Goal: Task Accomplishment & Management: Use online tool/utility

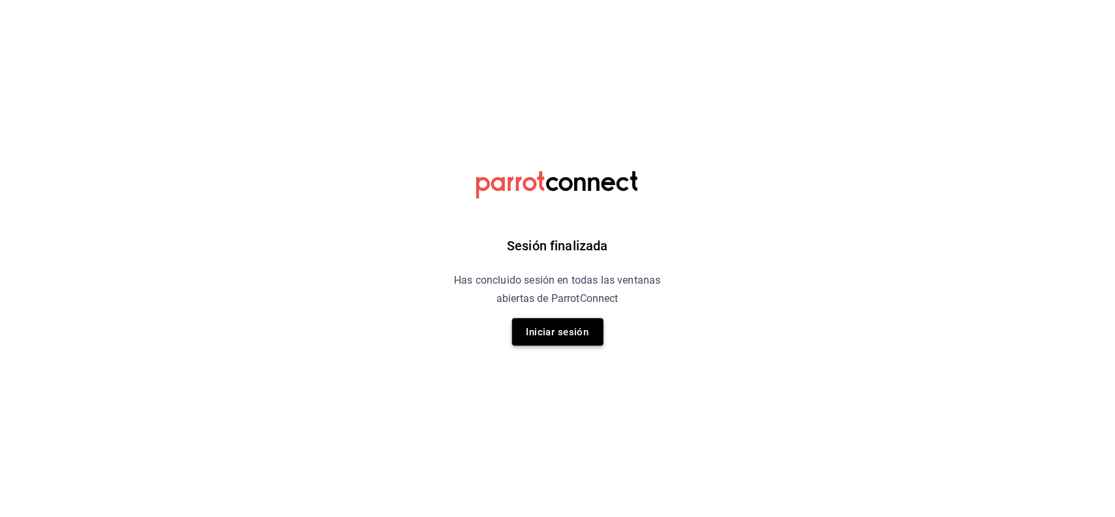
click at [560, 325] on button "Iniciar sesión" at bounding box center [557, 331] width 91 height 27
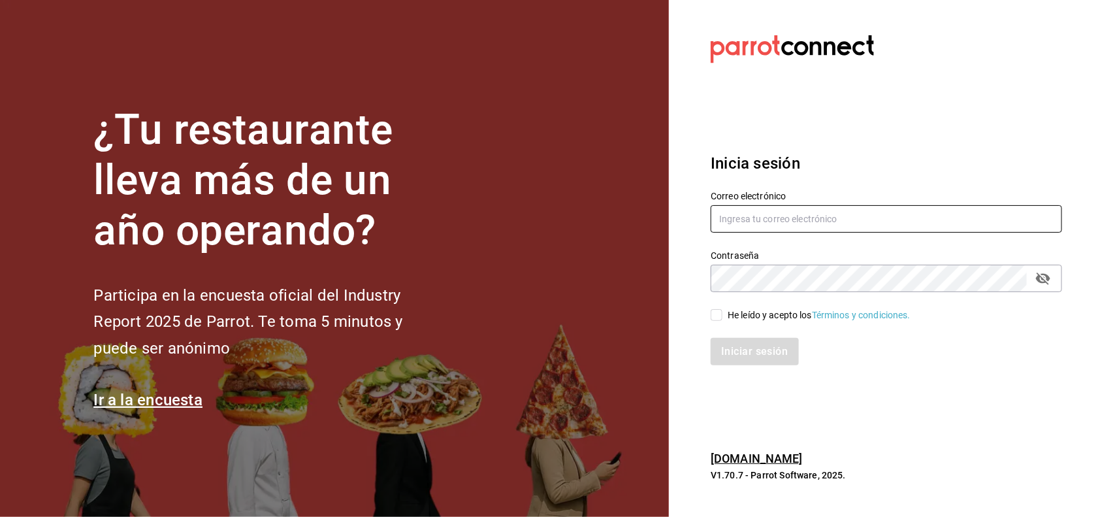
type input "[PERSON_NAME][EMAIL_ADDRESS][DOMAIN_NAME]"
click at [722, 308] on div "He leído y acepto los Términos y condiciones." at bounding box center [886, 315] width 351 height 14
click at [719, 314] on input "He leído y acepto los Términos y condiciones." at bounding box center [717, 315] width 12 height 12
checkbox input "true"
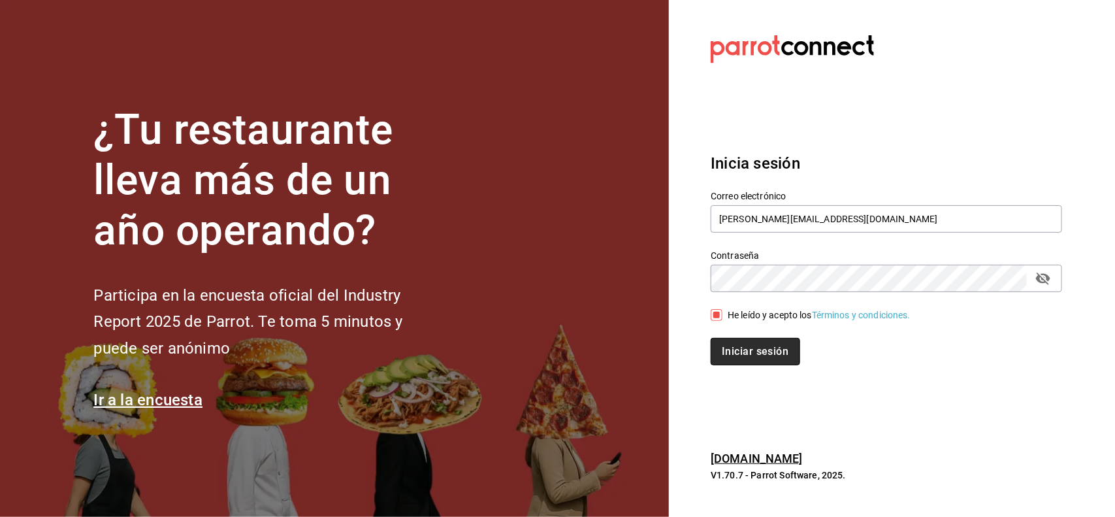
click at [726, 360] on button "Iniciar sesión" at bounding box center [755, 351] width 89 height 27
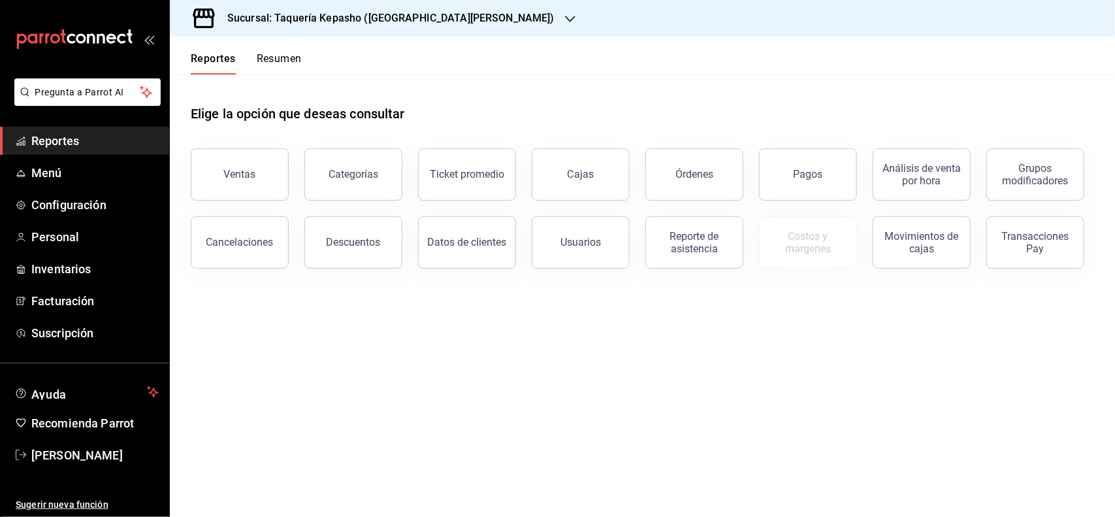
click at [270, 56] on button "Resumen" at bounding box center [279, 63] width 45 height 22
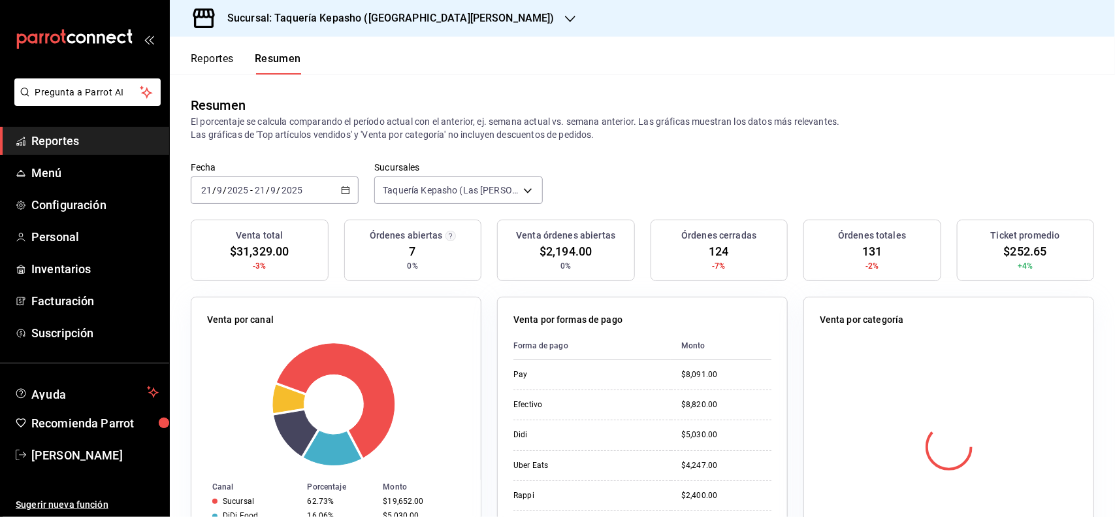
click at [383, 13] on h3 "Sucursal: Taquería Kepasho ([GEOGRAPHIC_DATA][PERSON_NAME])" at bounding box center [386, 18] width 338 height 16
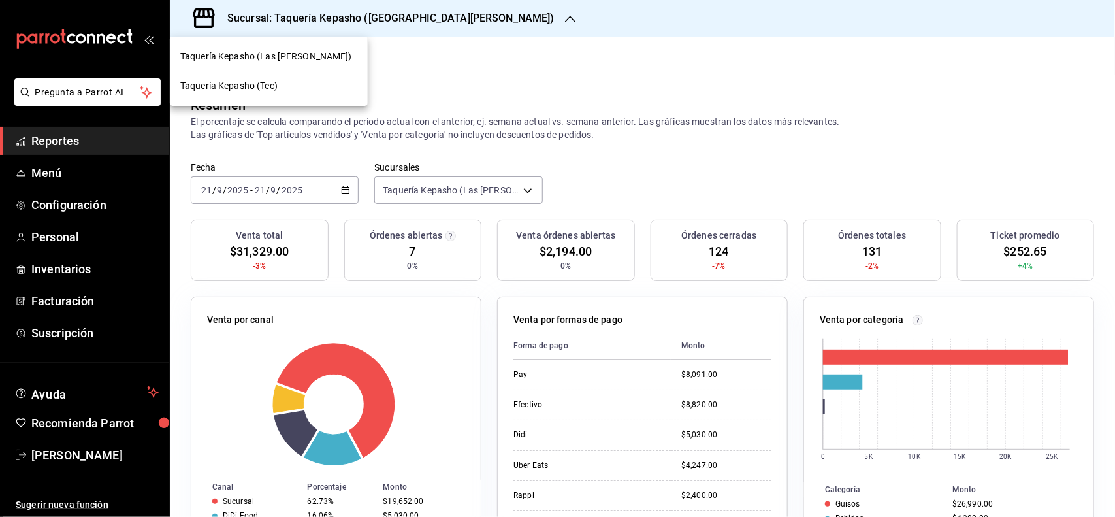
click at [279, 85] on div "Taquería Kepasho (Tec)" at bounding box center [268, 86] width 177 height 14
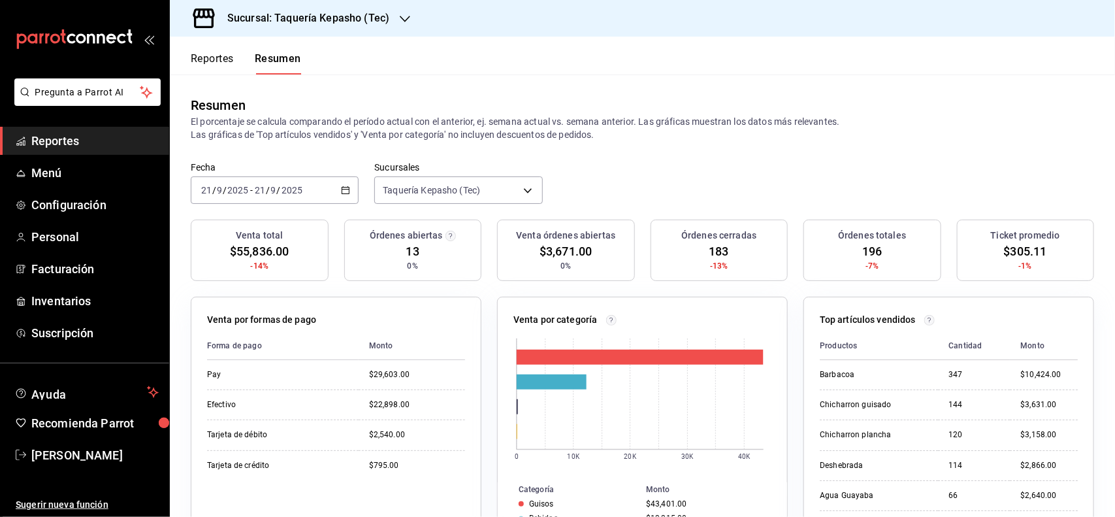
click at [223, 54] on button "Reportes" at bounding box center [212, 63] width 43 height 22
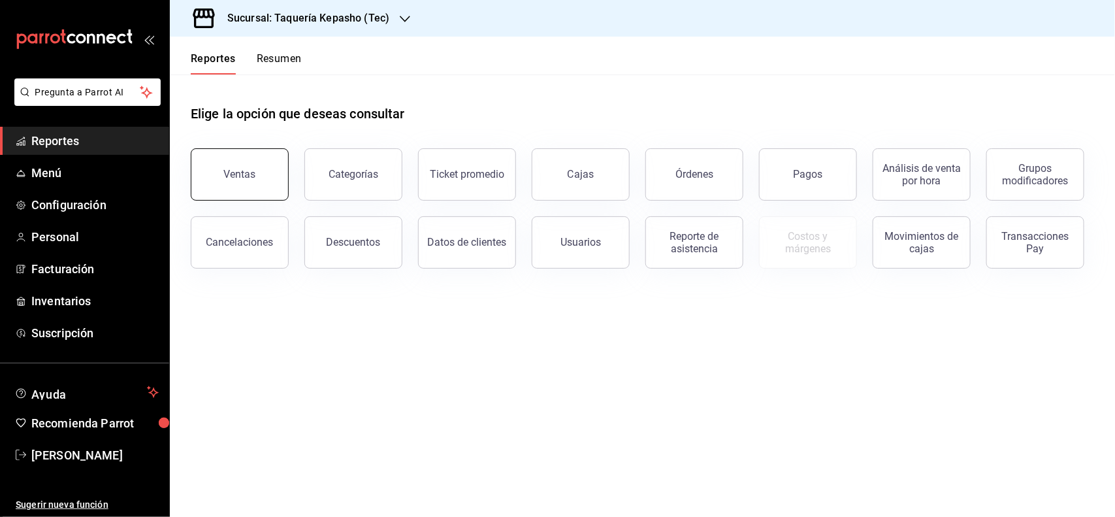
click at [209, 165] on button "Ventas" at bounding box center [240, 174] width 98 height 52
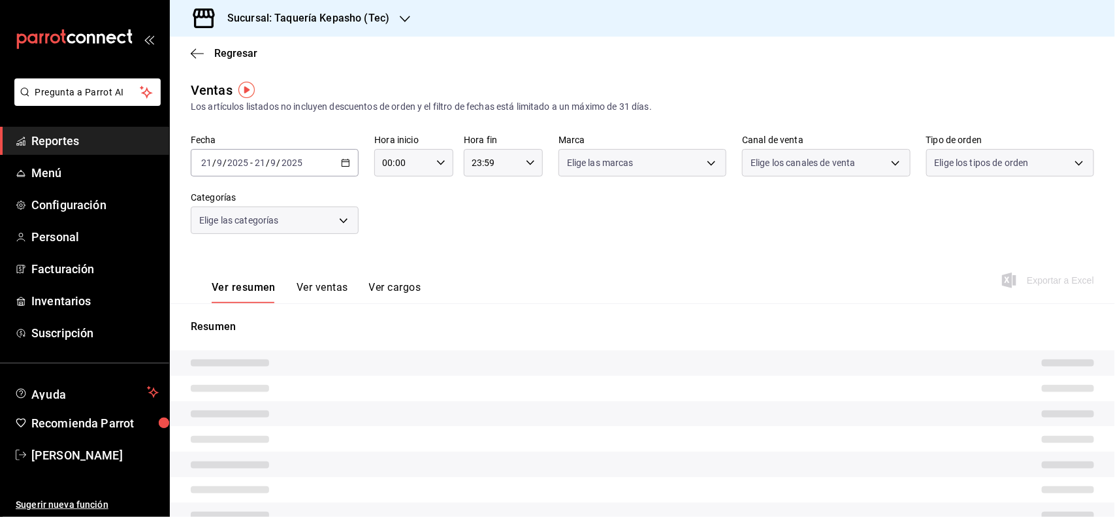
click at [327, 289] on button "Ver ventas" at bounding box center [323, 292] width 52 height 22
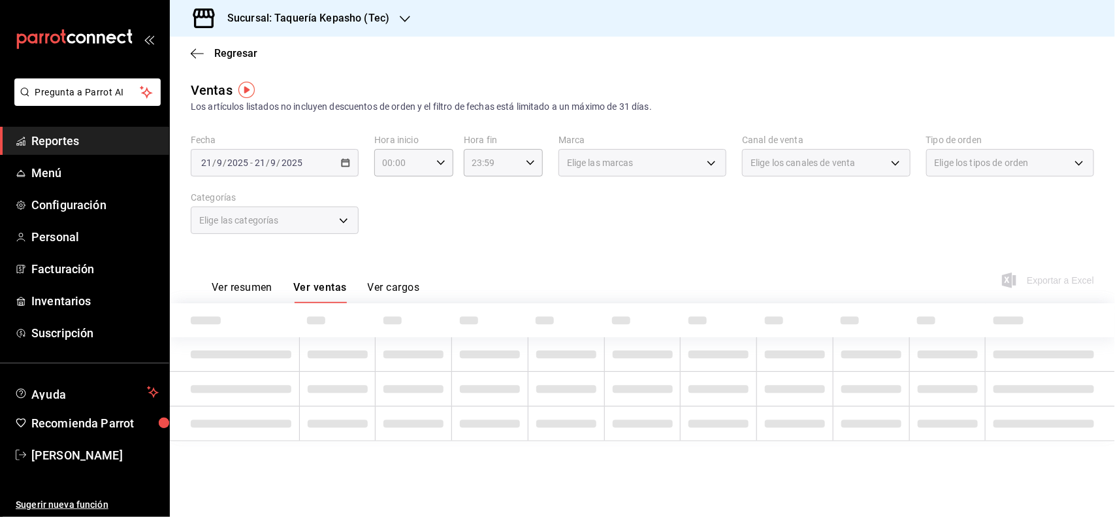
click at [308, 225] on div "Elige las categorías" at bounding box center [275, 219] width 168 height 27
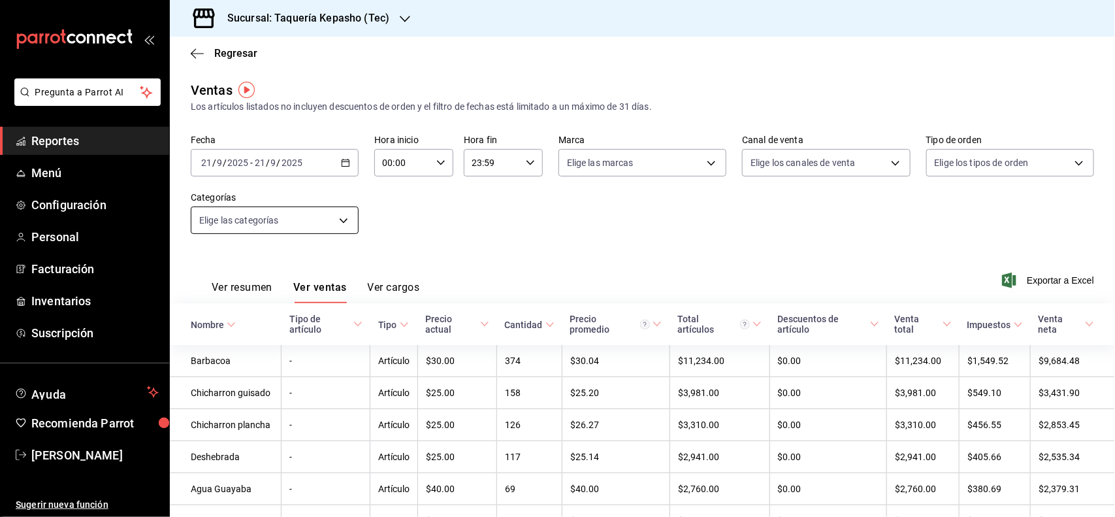
click at [297, 231] on body "Pregunta a Parrot AI Reportes Menú Configuración Personal Facturación Inventari…" at bounding box center [557, 258] width 1115 height 517
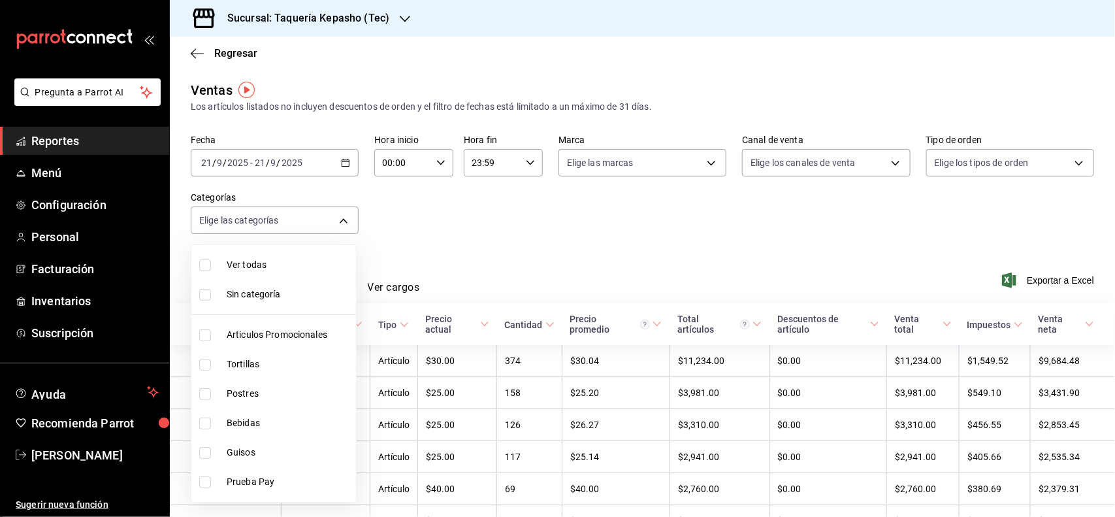
click at [257, 402] on li "Postres" at bounding box center [273, 393] width 165 height 29
type input "80394fb5-4f8c-4364-8ccf-133ca3d1566e"
checkbox input "true"
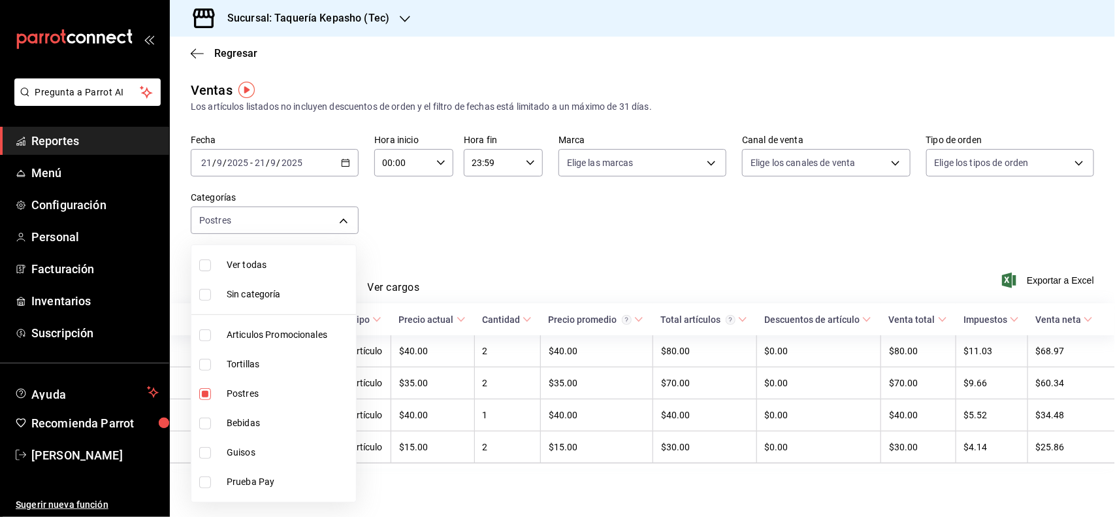
click at [774, 259] on div at bounding box center [557, 258] width 1115 height 517
